Goal: Information Seeking & Learning: Learn about a topic

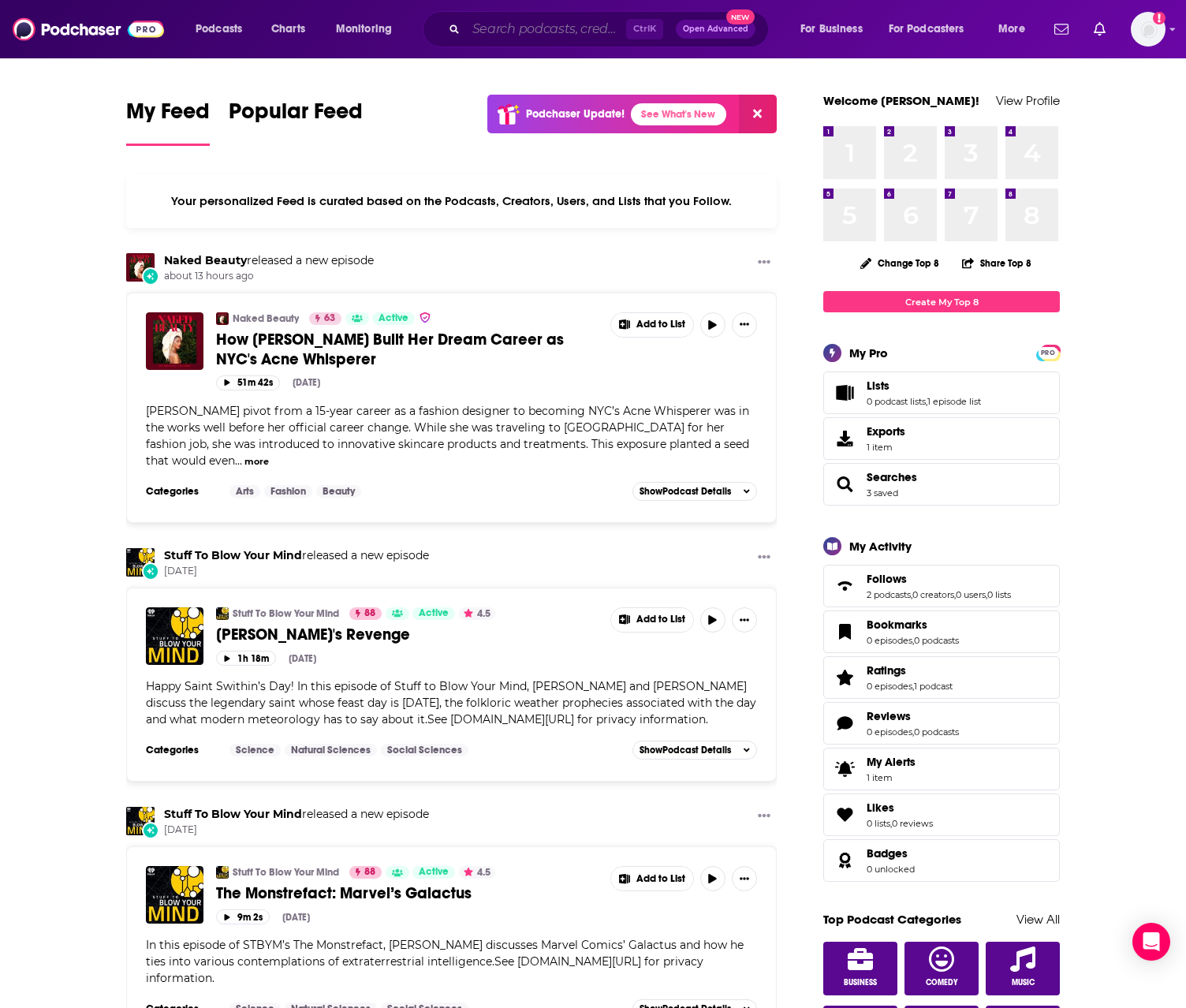
click at [509, 22] on input "Search podcasts, credits, & more..." at bounding box center [545, 29] width 160 height 25
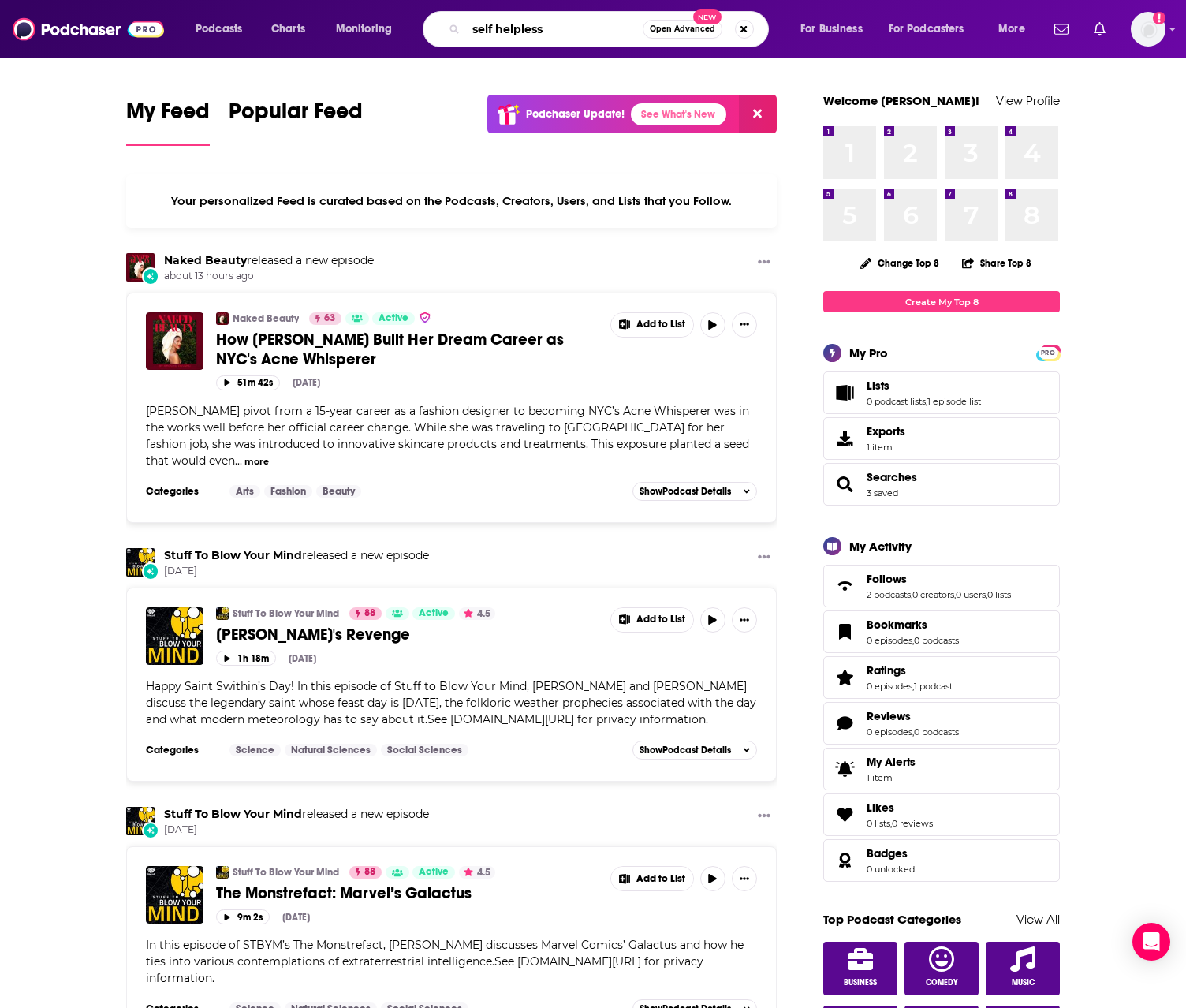
type input "self helpless"
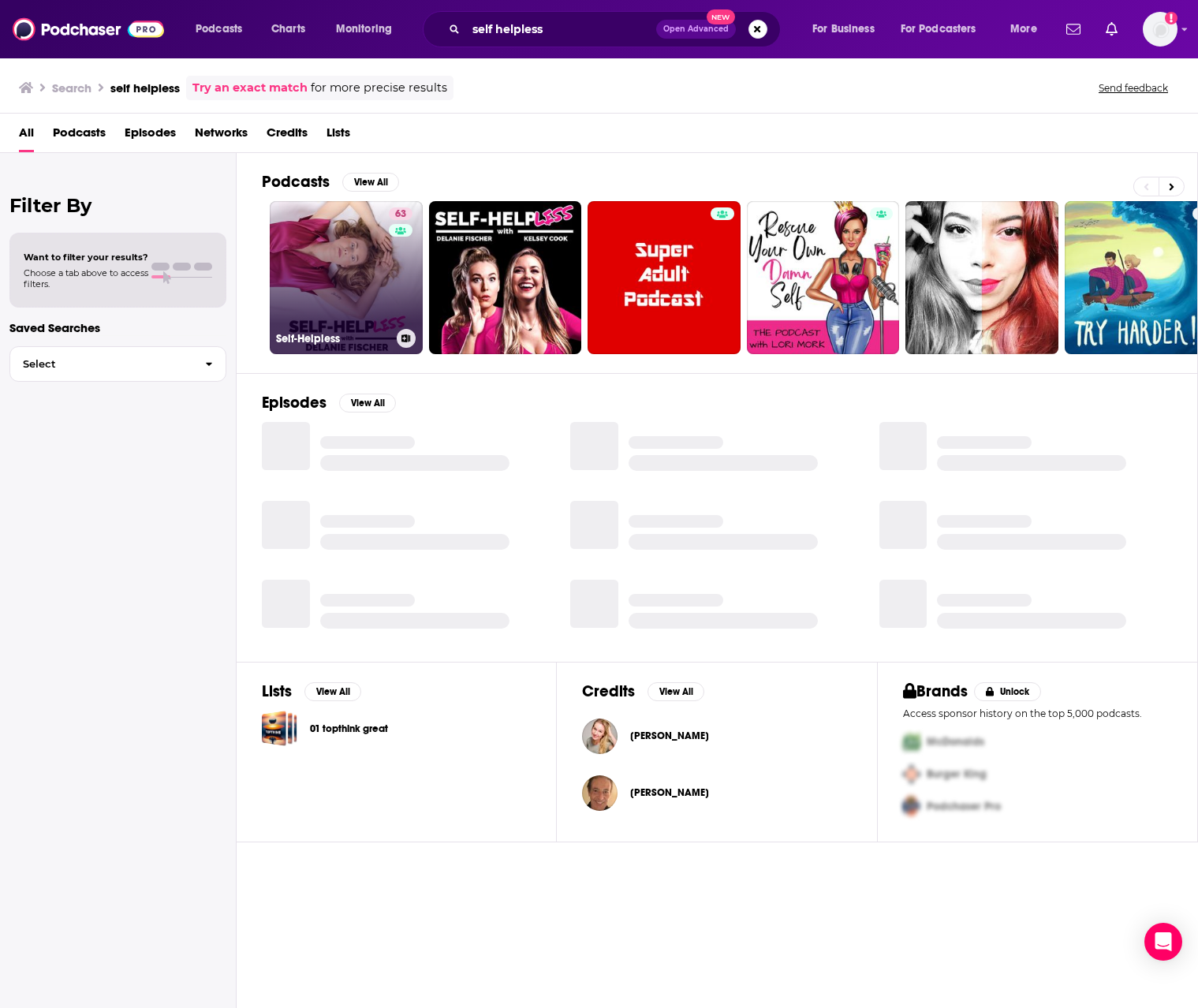
click at [347, 278] on link "63 Self-Helpless" at bounding box center [347, 278] width 153 height 153
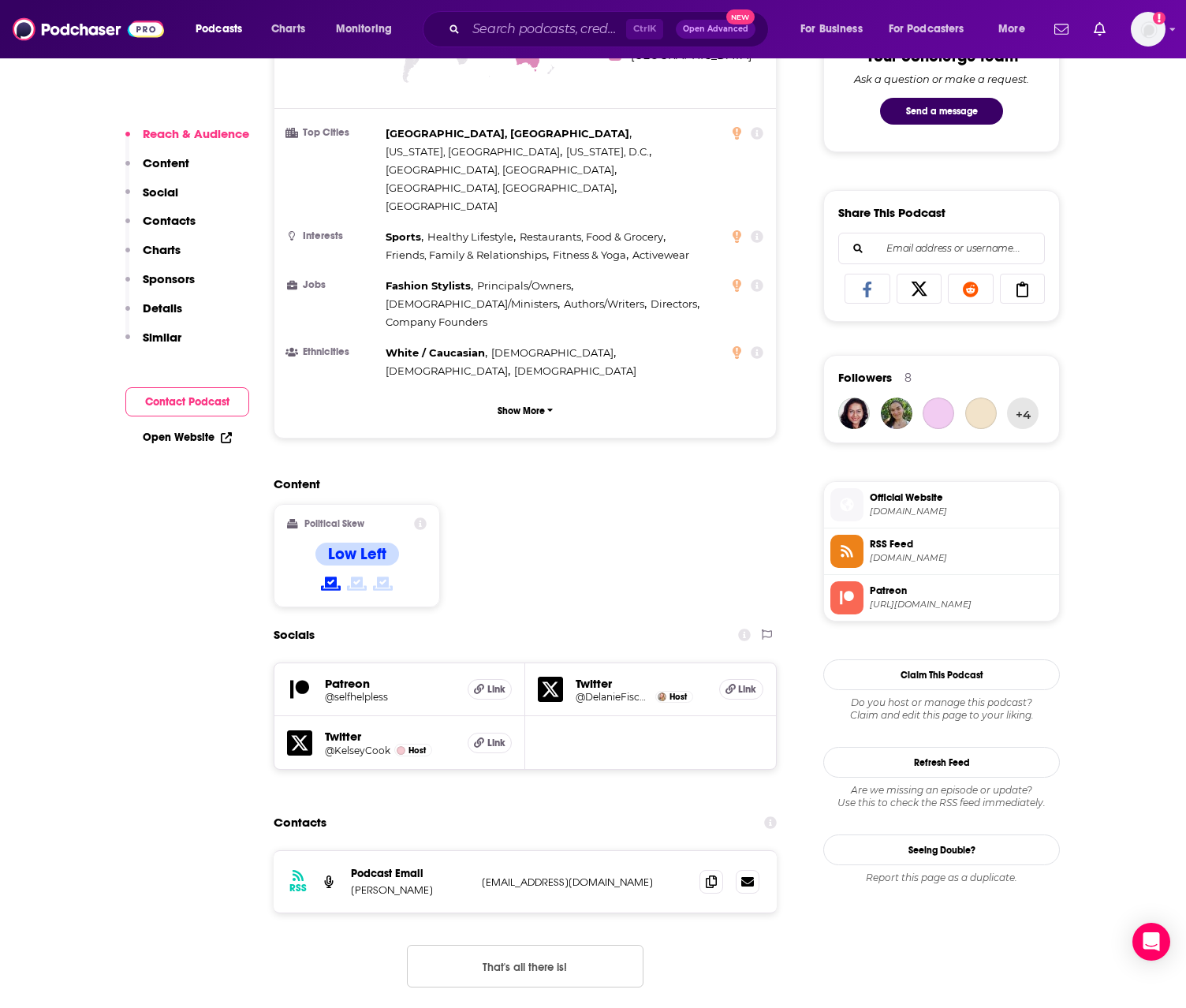
scroll to position [868, 0]
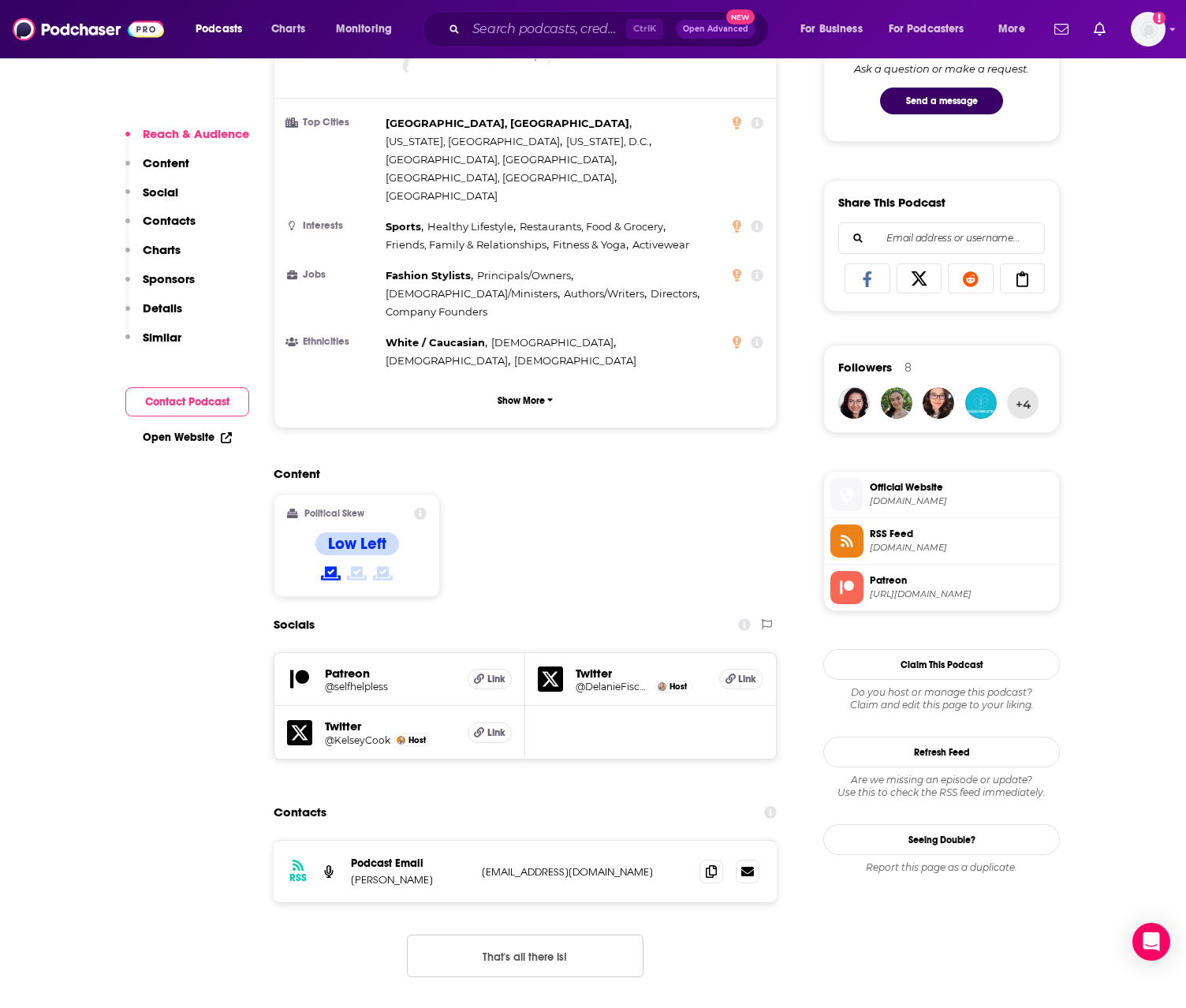
click at [350, 734] on h5 "@KelseyCook" at bounding box center [358, 740] width 66 height 12
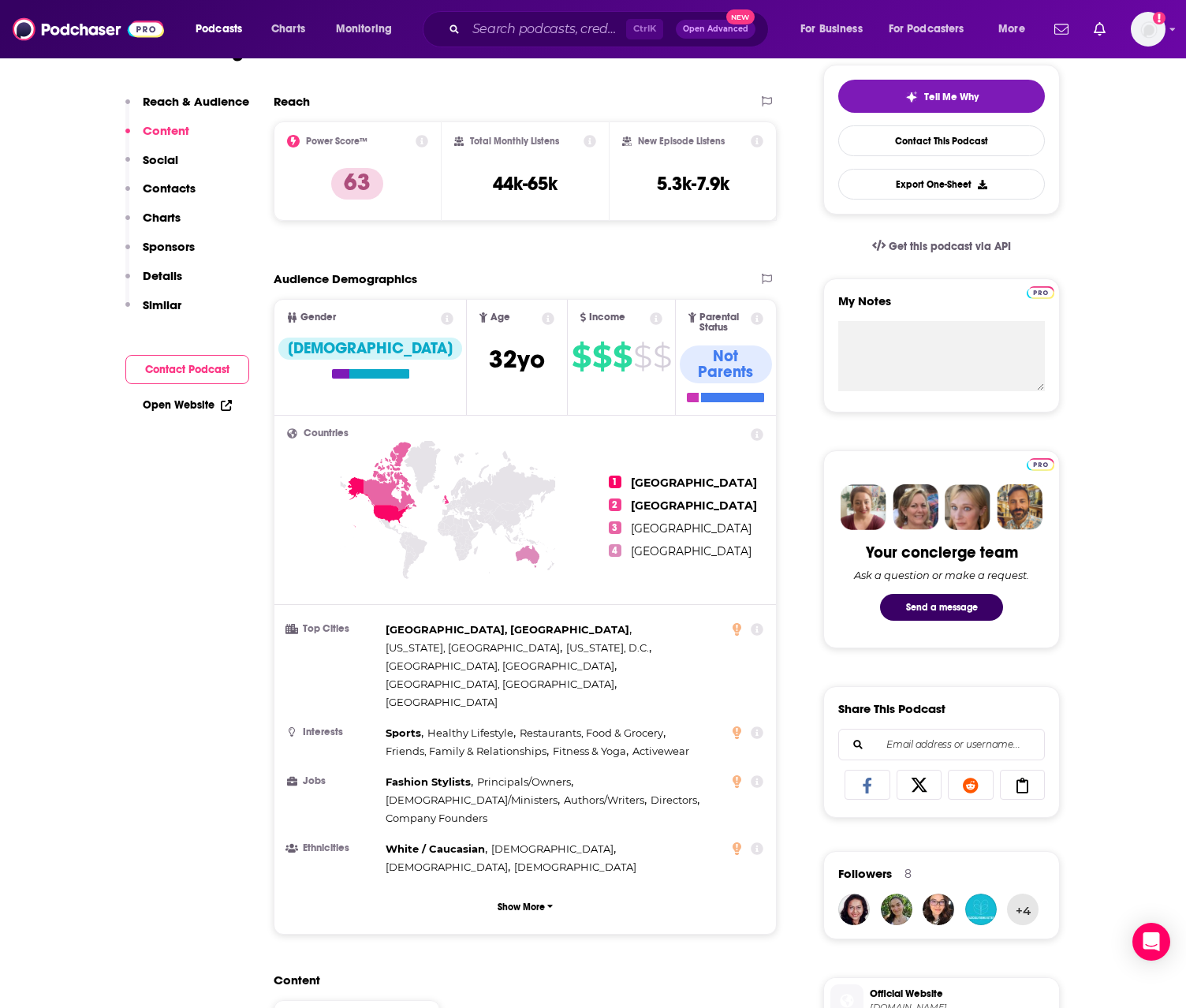
scroll to position [0, 0]
